Goal: Task Accomplishment & Management: Manage account settings

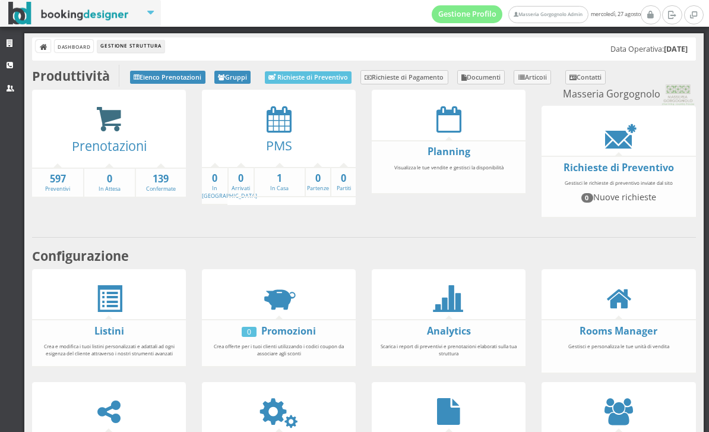
click at [99, 129] on icon at bounding box center [109, 119] width 27 height 27
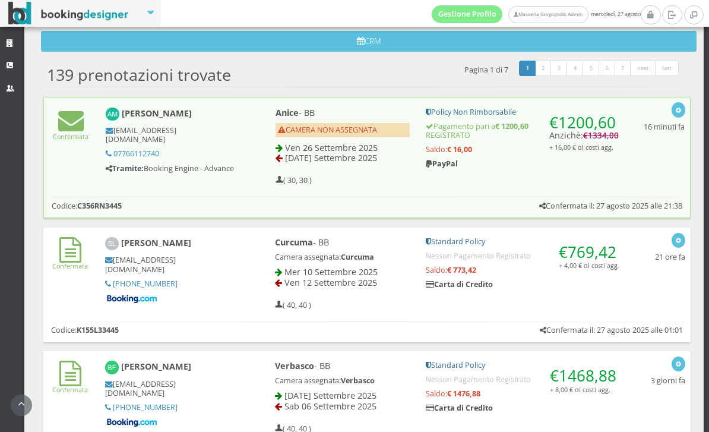
scroll to position [379, 0]
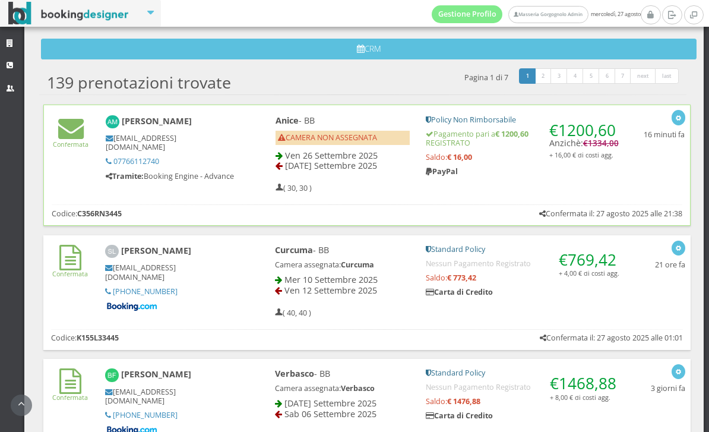
click at [619, 189] on div "€ 1200,60 Anzichè: € 1334,00 + 16,00 € di costi agg. Policy Non Rimborsabile Pa…" at bounding box center [523, 150] width 211 height 80
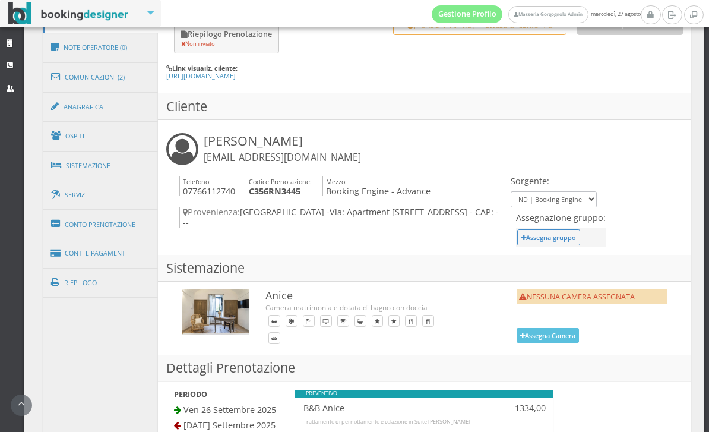
scroll to position [627, 0]
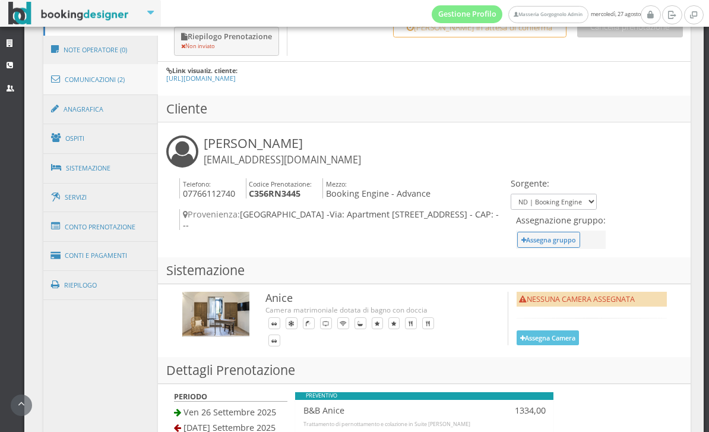
click at [79, 78] on link "Comunicazioni (2)" at bounding box center [100, 79] width 115 height 31
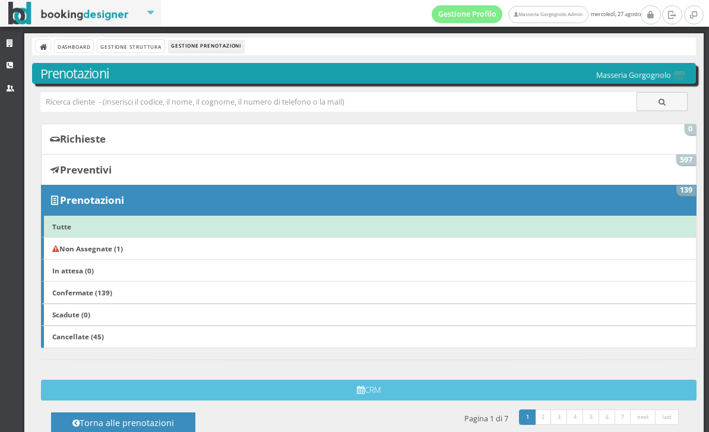
scroll to position [0, 0]
click at [123, 246] on b "Non Assegnate (1)" at bounding box center [87, 248] width 71 height 10
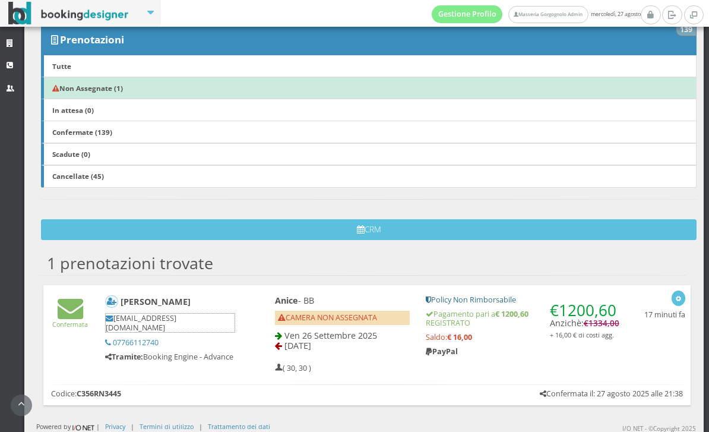
scroll to position [178, 0]
click at [252, 319] on div "Anokhi Mashru anokhimashru@gmail.com 07766112740 Tramite: Booking Engine - Adva…" at bounding box center [178, 327] width 162 height 75
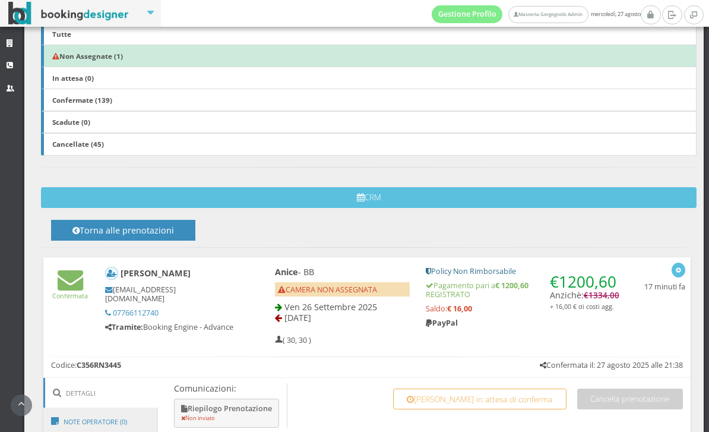
scroll to position [198, 0]
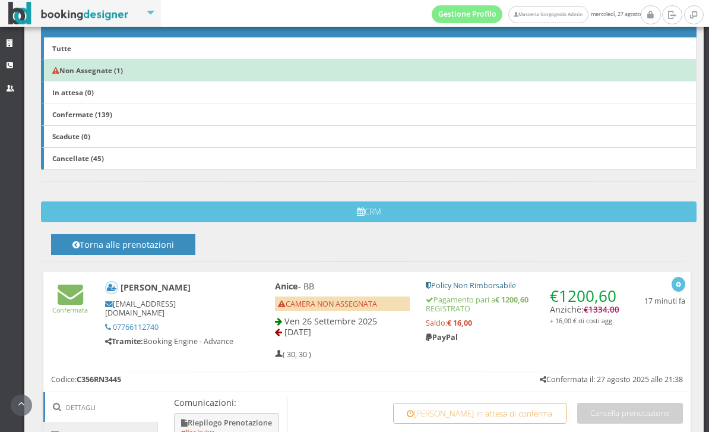
click at [231, 413] on button "Riepilogo Prenotazione Non inviato" at bounding box center [226, 427] width 105 height 29
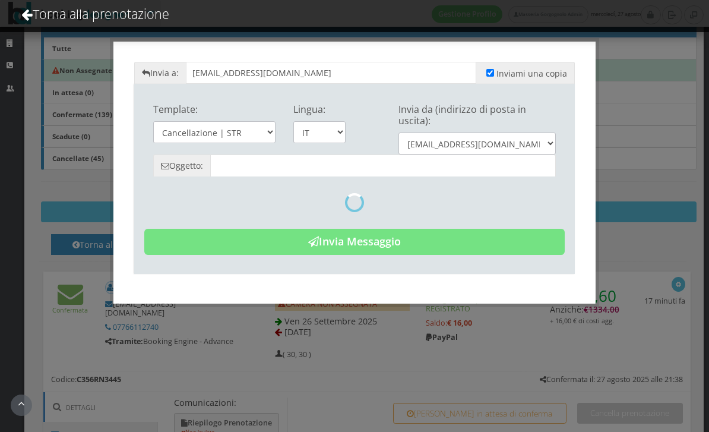
type input "Riepilogo Prenotazione - Anokhi Mashru - Cod. C356RN3445"
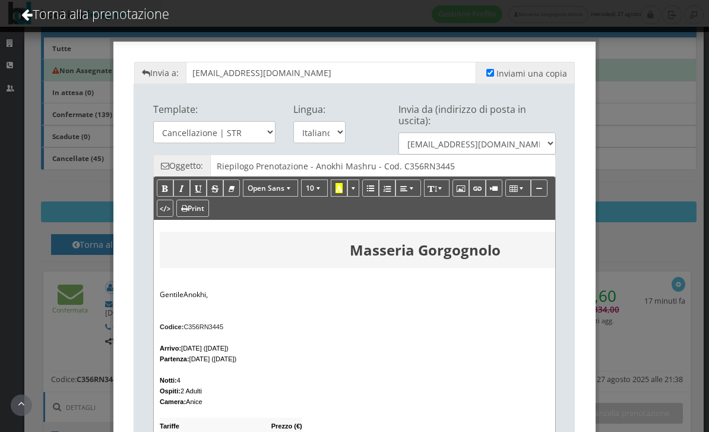
click at [650, 86] on div "Invia a: anokhimashru@gmail.com Inviami una copia Template: Cancellazione | STR…" at bounding box center [354, 216] width 709 height 432
click at [83, 14] on link "Torna alla prenotazione" at bounding box center [95, 13] width 180 height 49
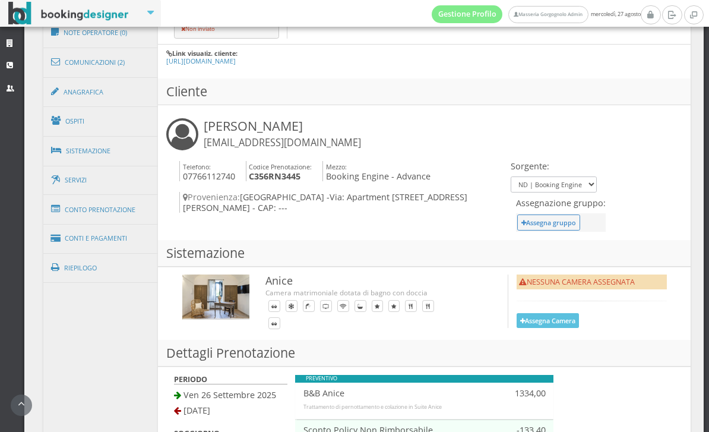
scroll to position [665, 0]
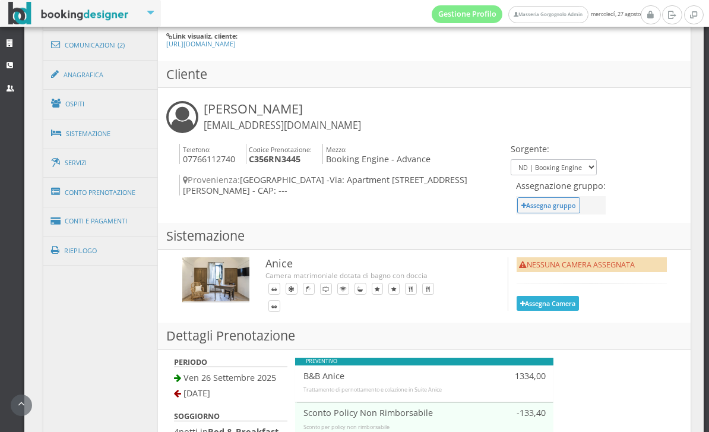
click at [550, 296] on button "Assegna Camera" at bounding box center [548, 303] width 63 height 15
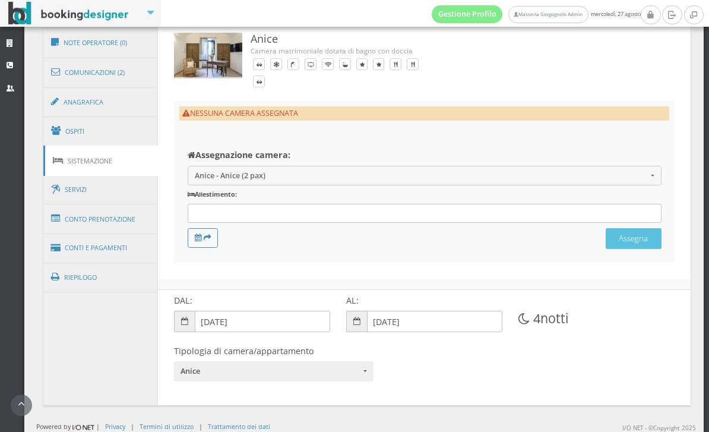
click at [436, 215] on div at bounding box center [425, 214] width 474 height 20
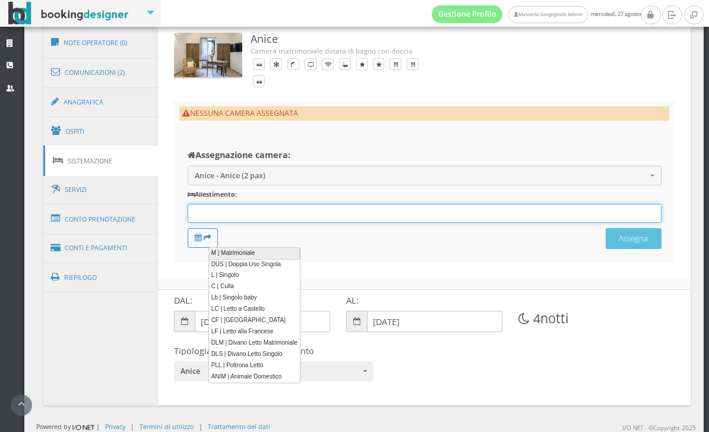
click at [279, 251] on link "M | Matrimoniale" at bounding box center [253, 253] width 91 height 12
type input "M"
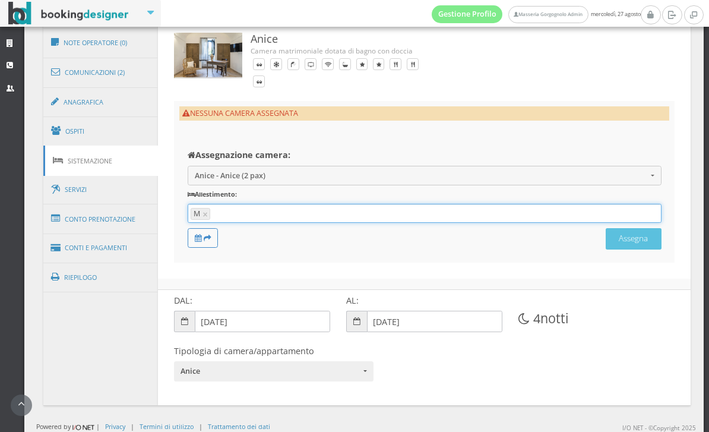
click at [616, 262] on div "NESSUNA CAMERA ASSEGNATA Assegnazione camera: Anice - Anice (2 pax) Anice - Ani…" at bounding box center [424, 182] width 501 height 162
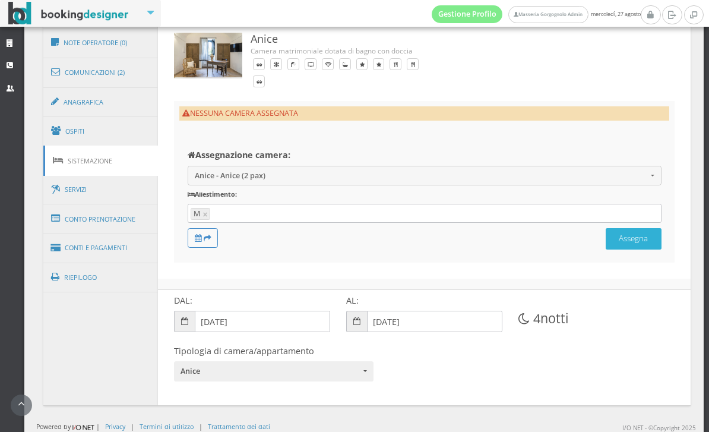
click at [621, 242] on button "Assegna" at bounding box center [634, 238] width 56 height 21
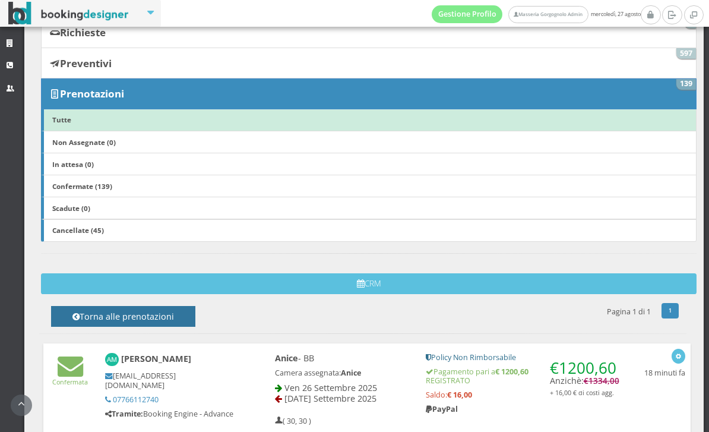
scroll to position [177, 0]
